Goal: Task Accomplishment & Management: Use online tool/utility

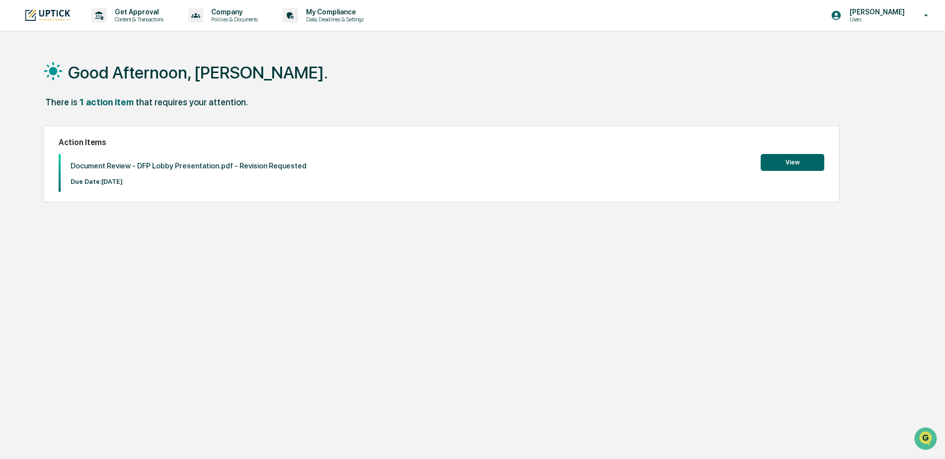
click at [797, 165] on button "View" at bounding box center [792, 162] width 64 height 17
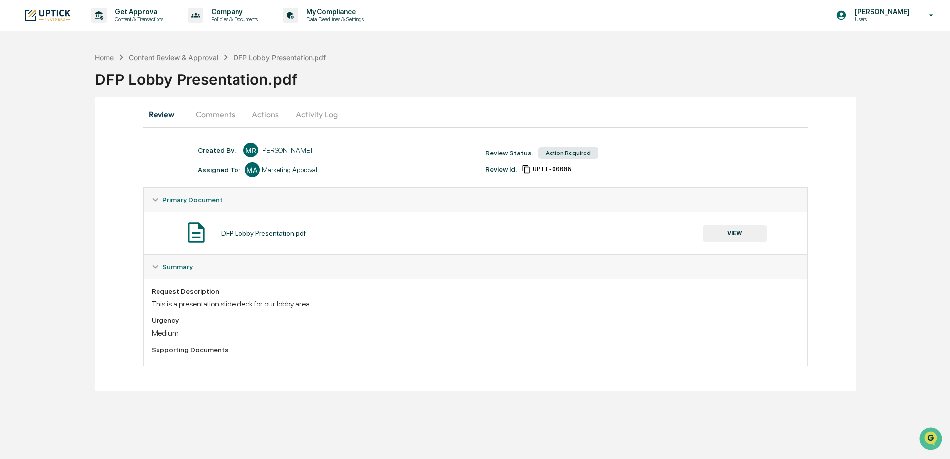
click at [203, 115] on button "Comments" at bounding box center [215, 114] width 55 height 24
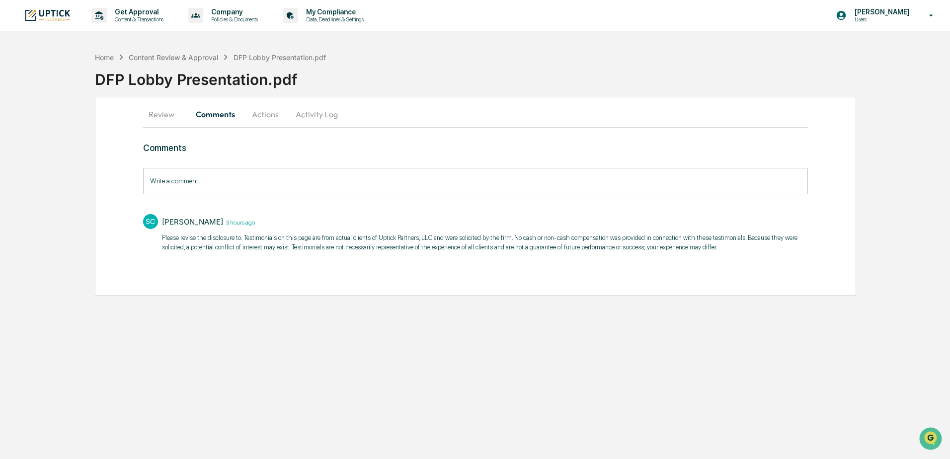
click at [260, 115] on button "Actions" at bounding box center [265, 114] width 45 height 24
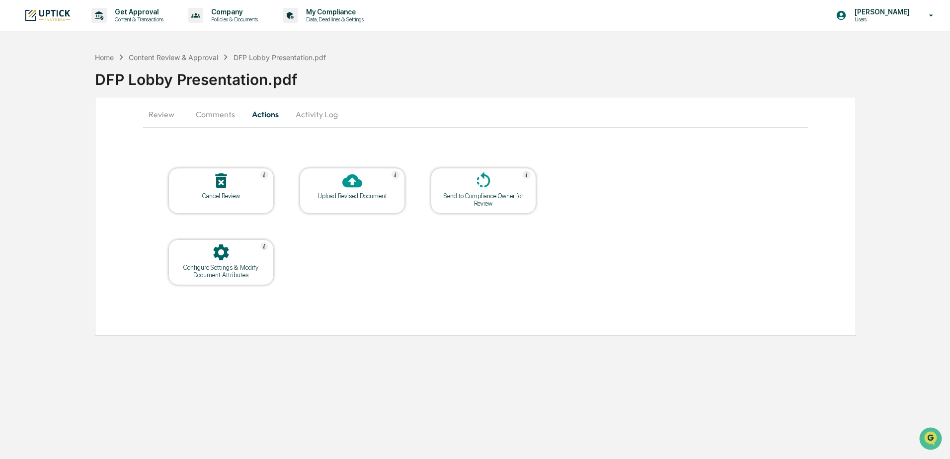
click at [372, 206] on div "Upload Revised Document" at bounding box center [351, 191] width 105 height 46
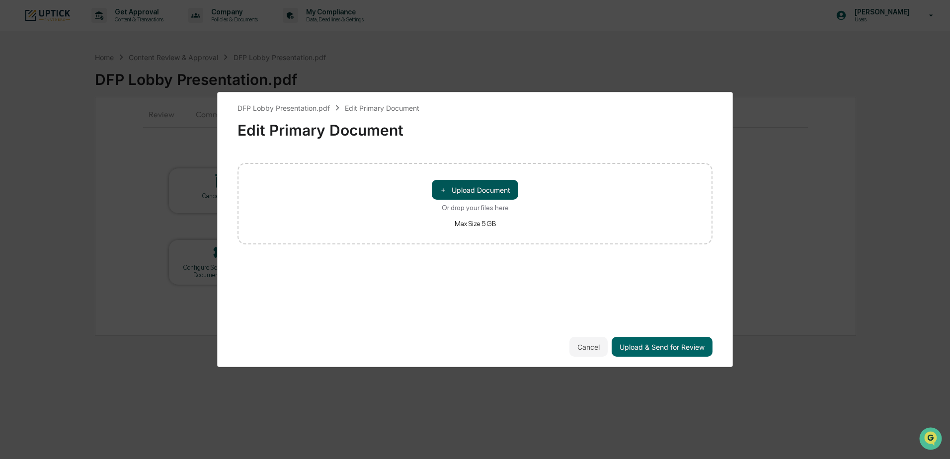
click at [487, 186] on button "＋ Upload Document" at bounding box center [475, 190] width 86 height 20
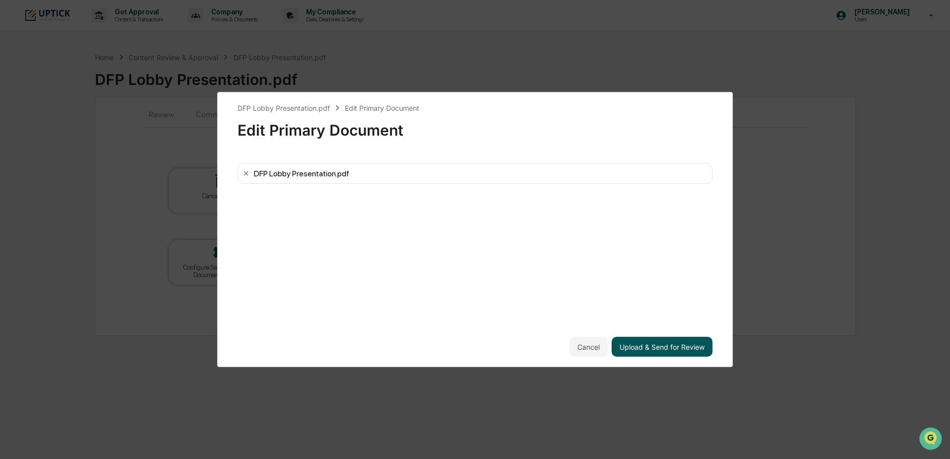
click at [671, 349] on button "Upload & Send for Review" at bounding box center [661, 347] width 101 height 20
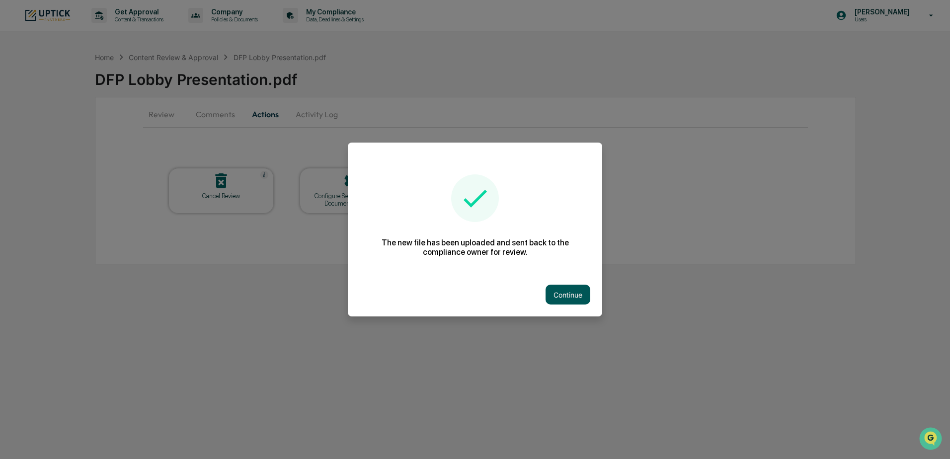
click at [573, 295] on button "Continue" at bounding box center [567, 295] width 45 height 20
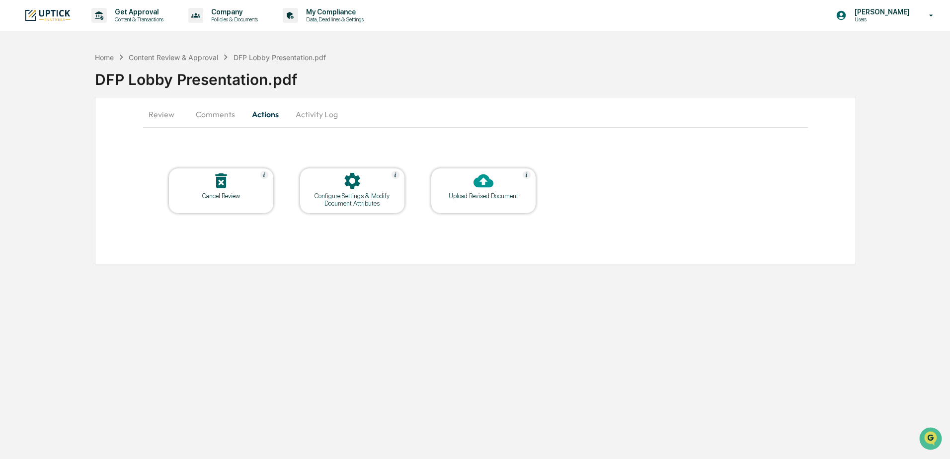
click at [485, 195] on div "Upload Revised Document" at bounding box center [483, 195] width 89 height 7
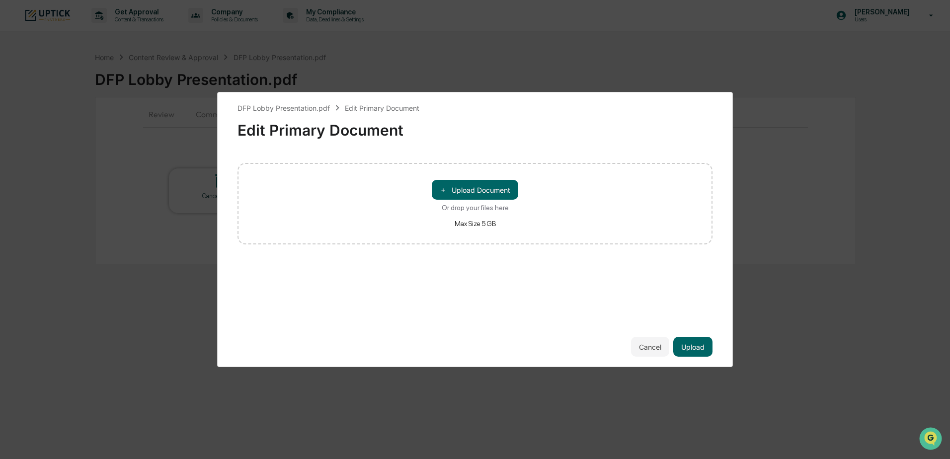
click at [485, 195] on button "＋ Upload Document" at bounding box center [475, 190] width 86 height 20
click at [701, 348] on button "Upload" at bounding box center [692, 347] width 39 height 20
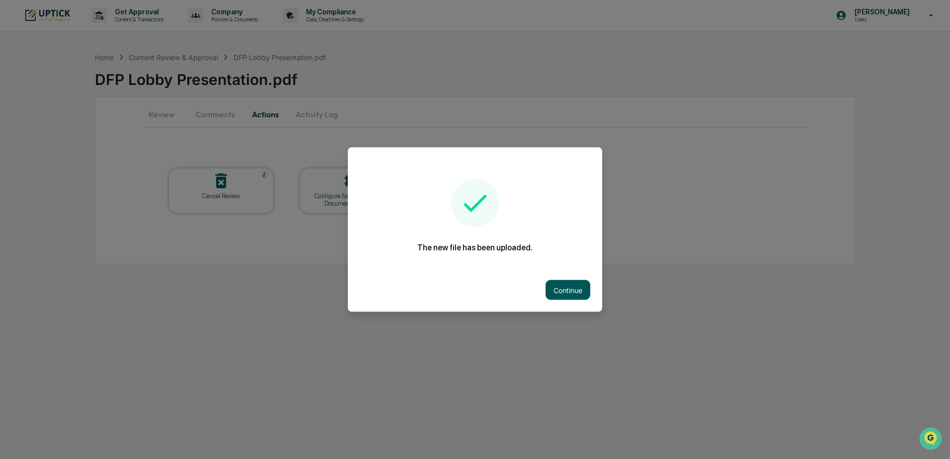
click at [567, 289] on button "Continue" at bounding box center [567, 290] width 45 height 20
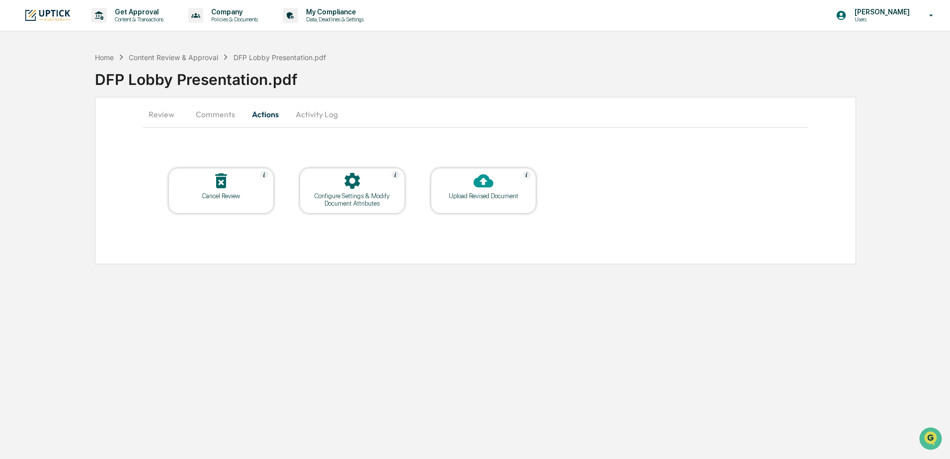
click at [324, 114] on button "Activity Log" at bounding box center [317, 114] width 58 height 24
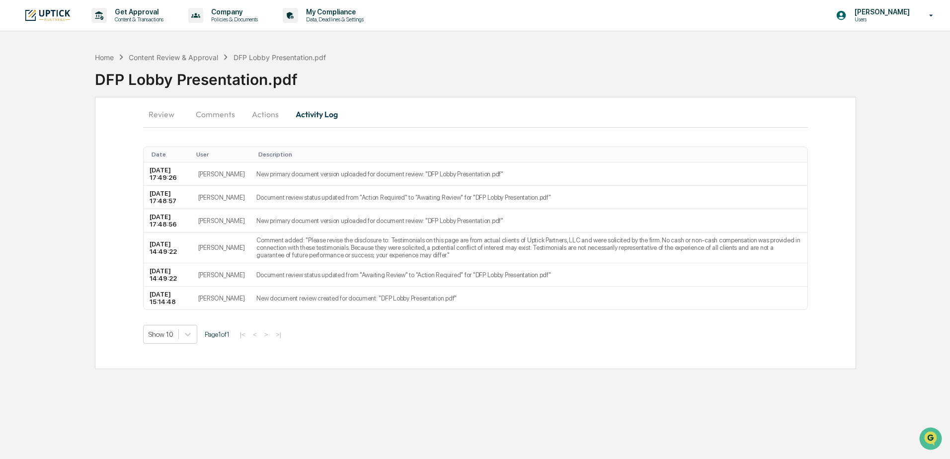
click at [163, 116] on button "Review" at bounding box center [165, 114] width 45 height 24
